Goal: Entertainment & Leisure: Consume media (video, audio)

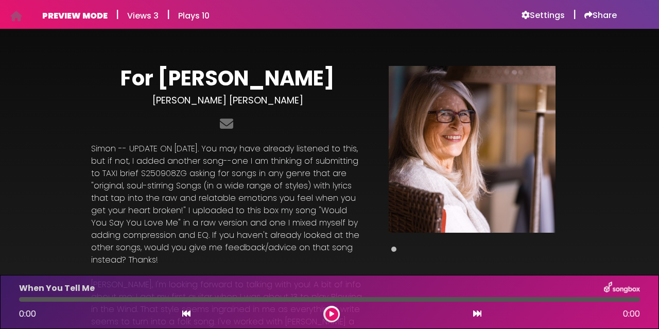
click at [312, 181] on p "Simon -- UPDATE ON [DATE]. You may have already listened to this, but if not, I…" at bounding box center [227, 205] width 273 height 124
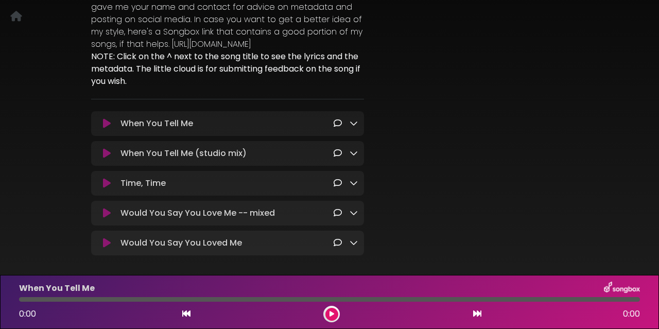
scroll to position [672, 0]
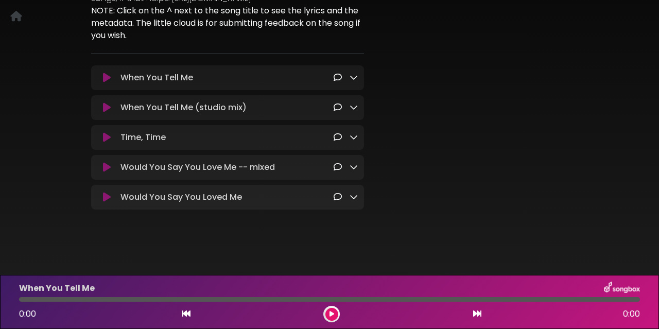
click at [196, 167] on p "Would You Say You Love Me -- mixed Loading Track..." at bounding box center [198, 167] width 155 height 12
click at [109, 168] on icon at bounding box center [107, 167] width 8 height 10
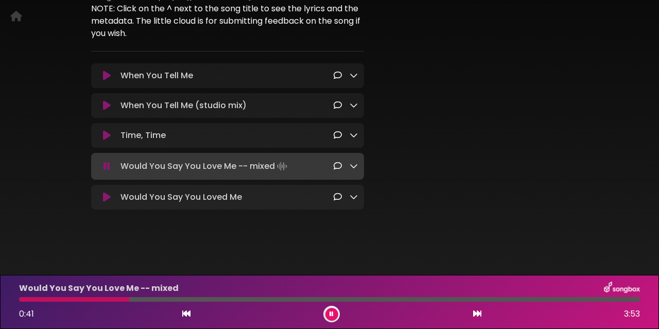
click at [265, 301] on div at bounding box center [329, 299] width 621 height 5
click at [456, 300] on div at bounding box center [329, 299] width 621 height 5
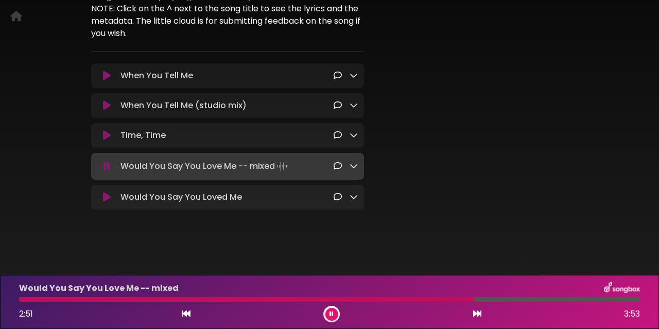
click at [456, 300] on div at bounding box center [246, 299] width 455 height 5
click at [433, 300] on div at bounding box center [238, 299] width 439 height 5
click at [415, 299] on div at bounding box center [228, 299] width 419 height 5
click at [583, 299] on div at bounding box center [324, 299] width 610 height 5
click at [546, 298] on div at bounding box center [302, 299] width 567 height 5
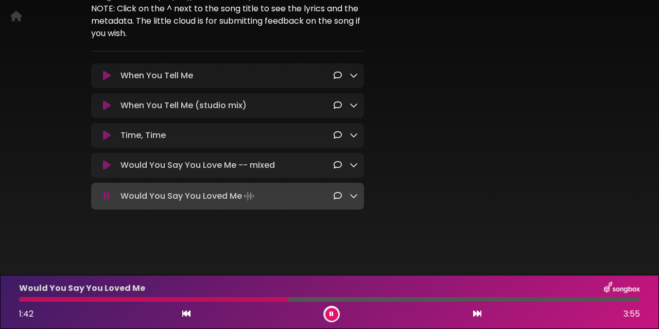
click at [288, 301] on div at bounding box center [329, 299] width 621 height 5
click at [410, 298] on div at bounding box center [329, 299] width 621 height 5
click at [534, 298] on div at bounding box center [329, 299] width 621 height 5
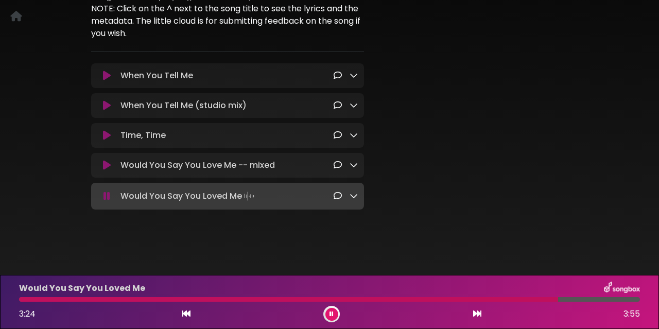
click at [107, 164] on icon at bounding box center [107, 165] width 8 height 10
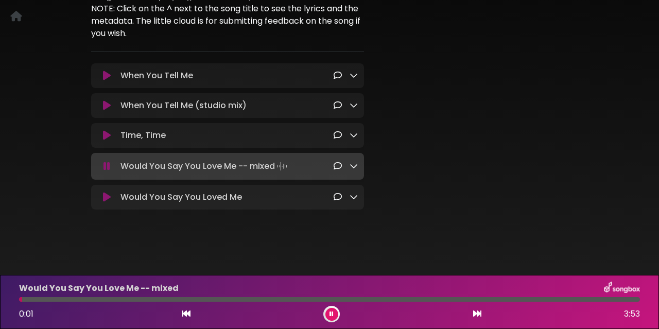
click at [487, 300] on div at bounding box center [329, 299] width 621 height 5
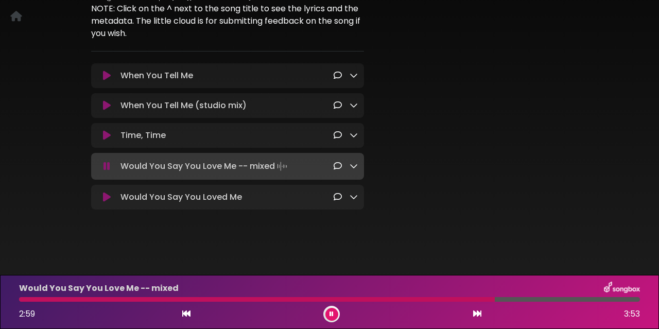
click at [526, 299] on div at bounding box center [329, 299] width 621 height 5
click at [561, 299] on div at bounding box center [329, 299] width 621 height 5
click at [333, 312] on icon at bounding box center [332, 314] width 4 height 6
